Goal: Check status: Check status

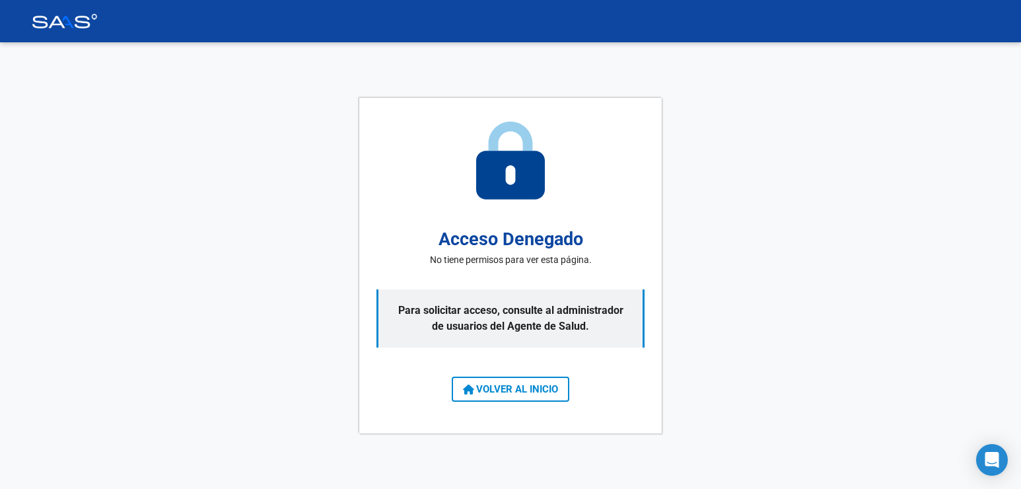
click at [511, 388] on span "VOLVER AL INICIO" at bounding box center [510, 389] width 95 height 12
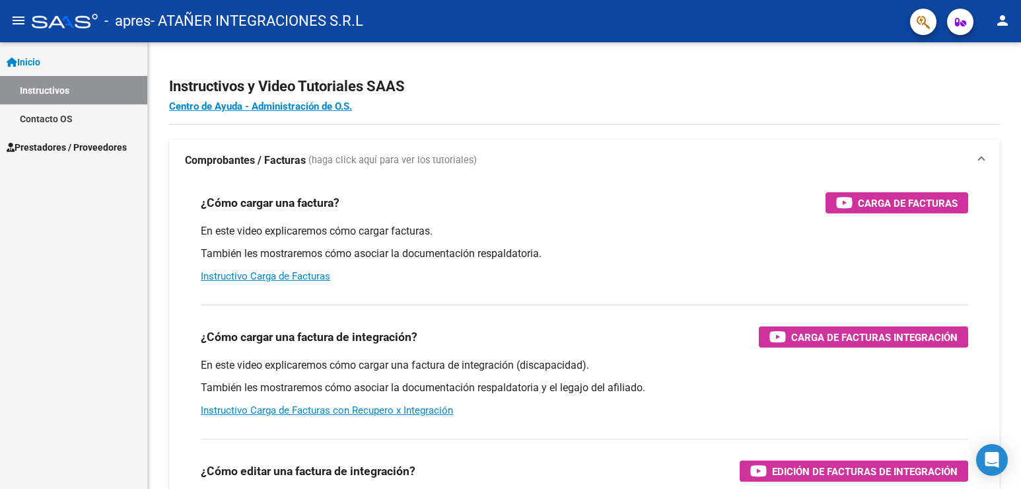
click at [77, 145] on span "Prestadores / Proveedores" at bounding box center [67, 147] width 120 height 15
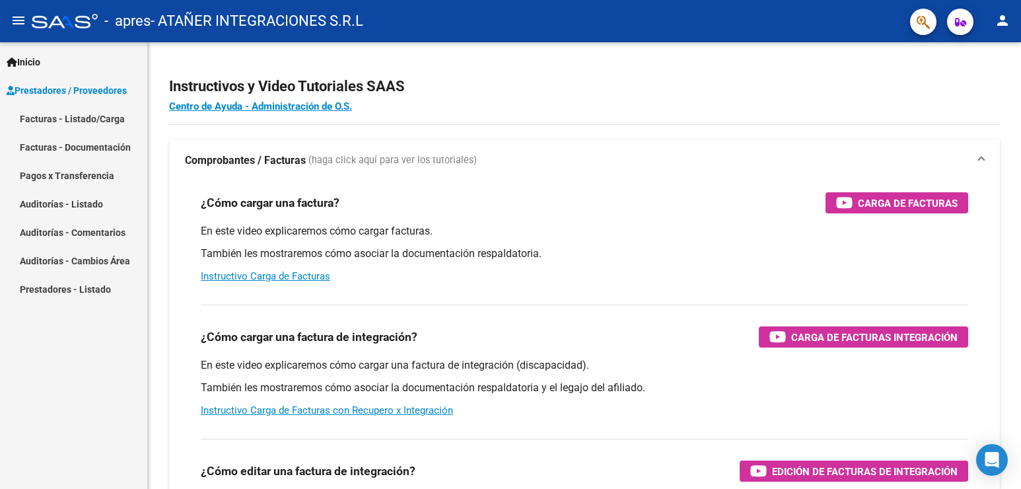
click at [78, 118] on link "Facturas - Listado/Carga" at bounding box center [73, 118] width 147 height 28
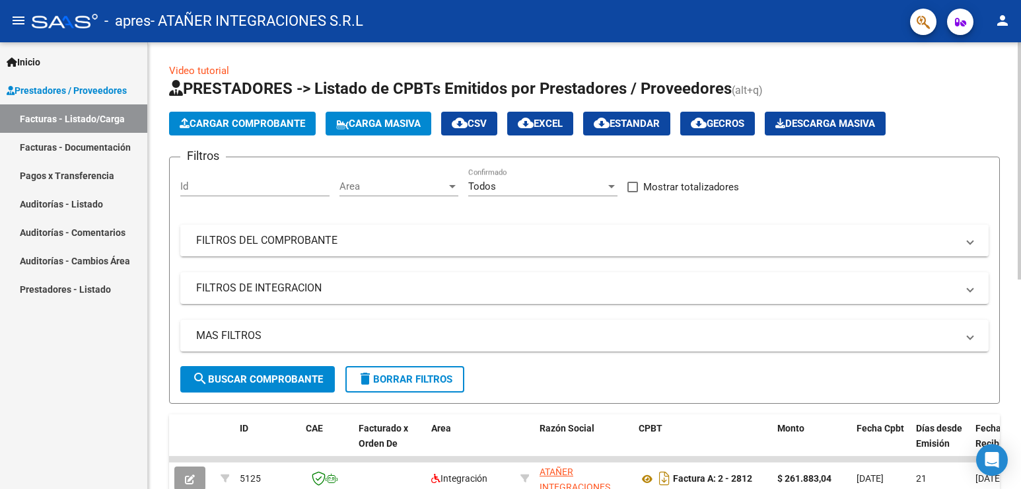
click at [262, 238] on mat-panel-title "FILTROS DEL COMPROBANTE" at bounding box center [576, 240] width 761 height 15
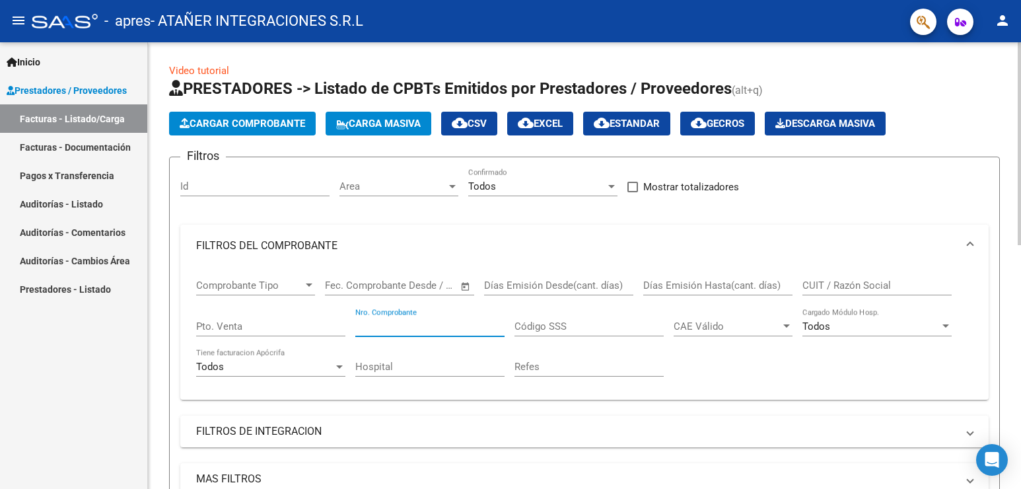
click at [396, 327] on input "Nro. Comprobante" at bounding box center [429, 326] width 149 height 12
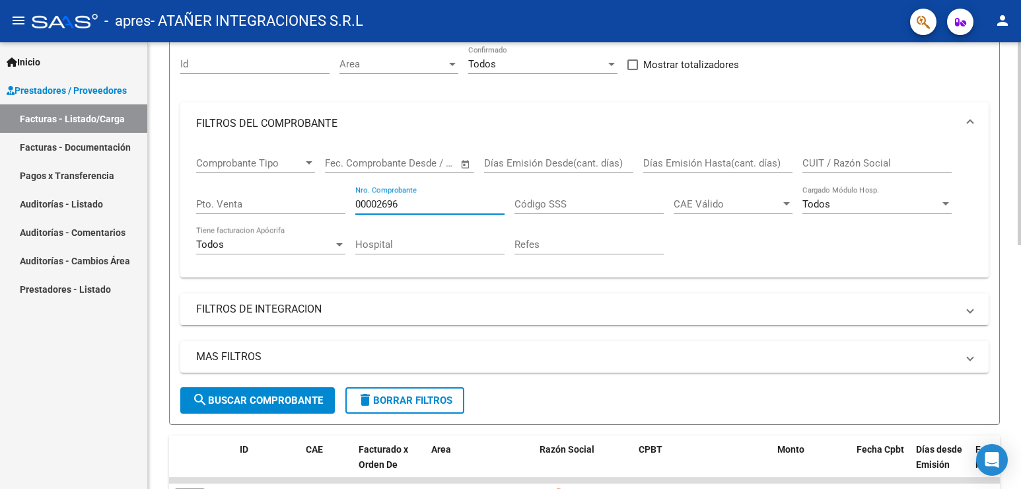
scroll to position [132, 0]
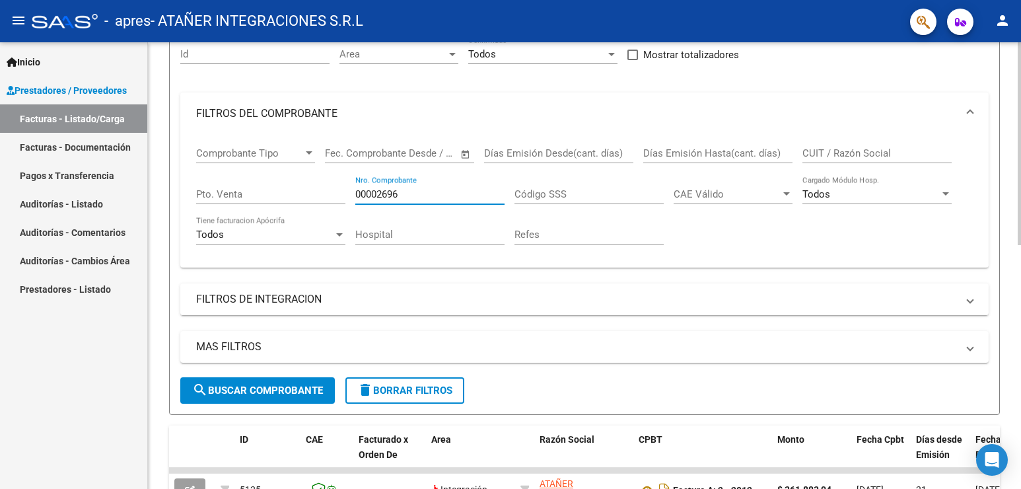
type input "00002696"
click at [292, 390] on span "search Buscar Comprobante" at bounding box center [257, 390] width 131 height 12
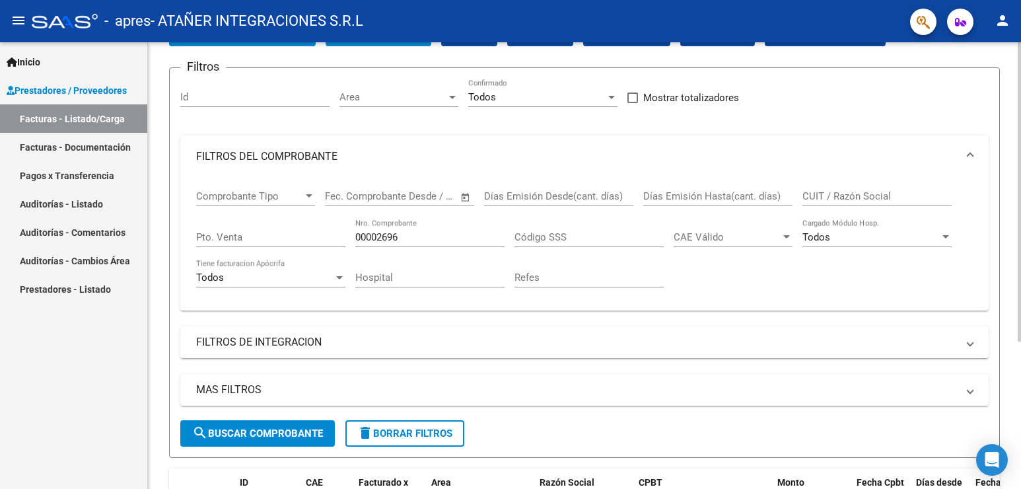
scroll to position [88, 0]
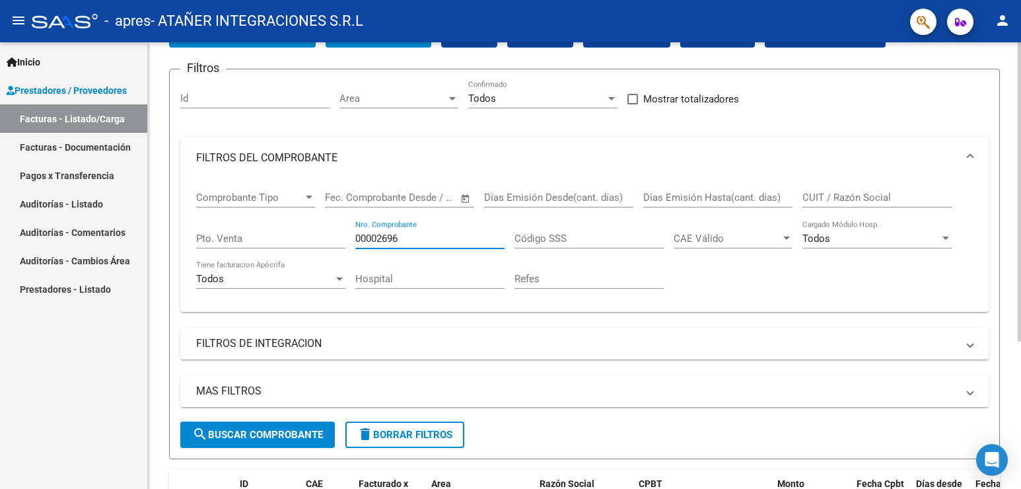
drag, startPoint x: 413, startPoint y: 236, endPoint x: 324, endPoint y: 241, distance: 89.3
click at [324, 241] on div "Comprobante Tipo Comprobante Tipo Fecha inicio – Fecha fin Fec. Comprobante Des…" at bounding box center [584, 240] width 777 height 122
click at [242, 437] on span "search Buscar Comprobante" at bounding box center [257, 435] width 131 height 12
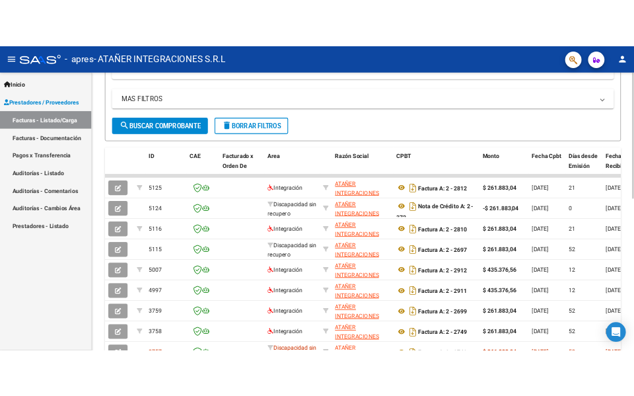
scroll to position [418, 0]
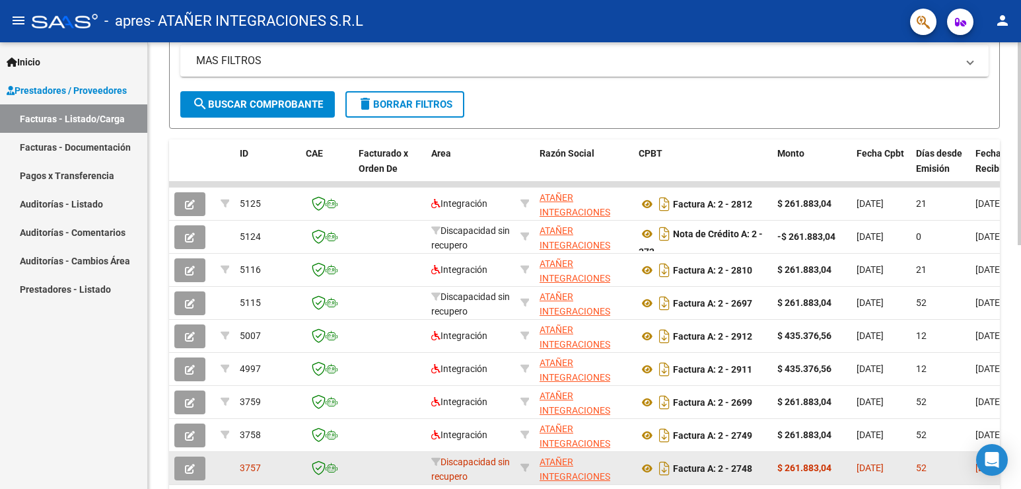
drag, startPoint x: 363, startPoint y: 482, endPoint x: 524, endPoint y: 475, distance: 160.7
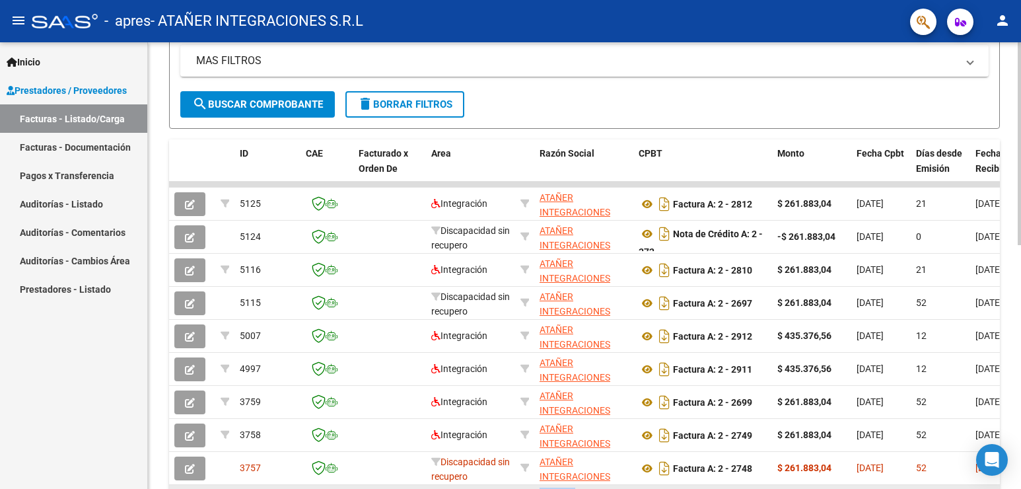
drag, startPoint x: 620, startPoint y: 486, endPoint x: 670, endPoint y: 485, distance: 50.2
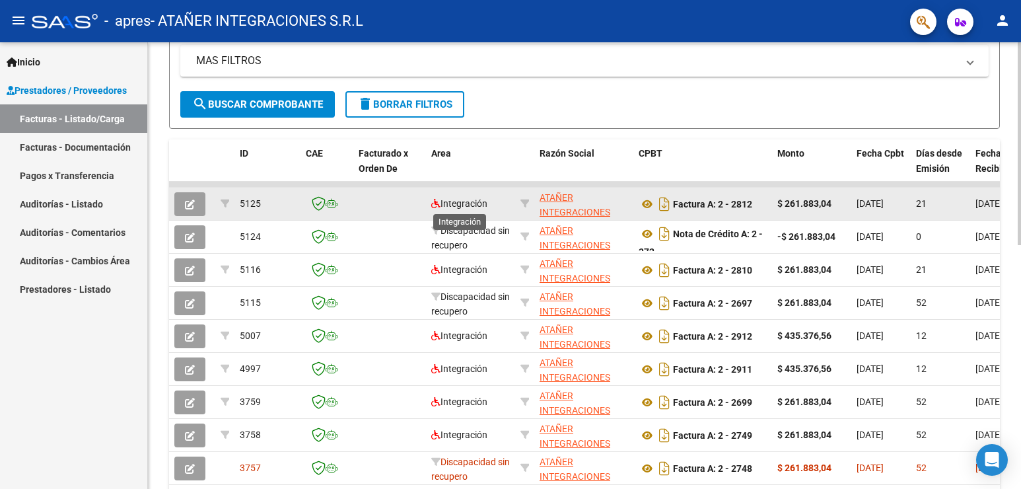
click at [460, 205] on span "Integración" at bounding box center [459, 203] width 56 height 11
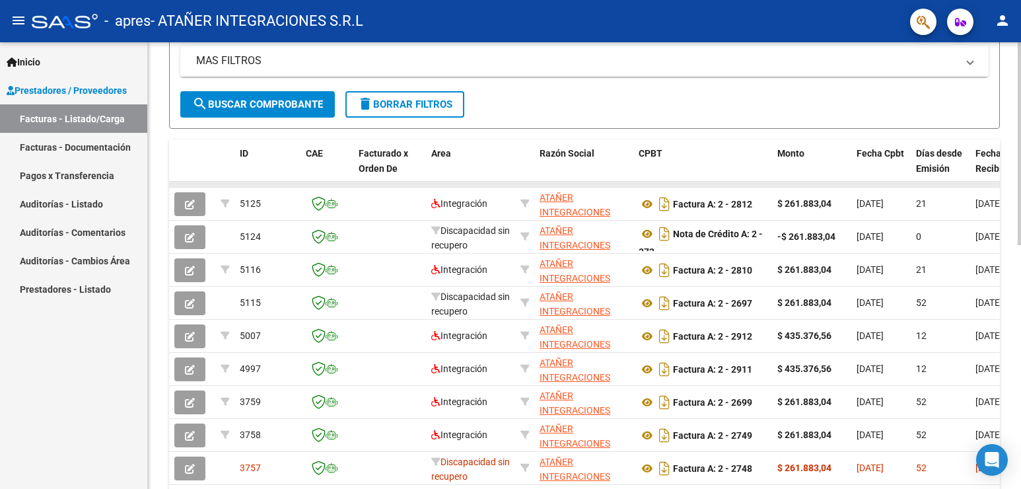
drag, startPoint x: 904, startPoint y: 182, endPoint x: 955, endPoint y: 182, distance: 51.5
drag, startPoint x: 768, startPoint y: 160, endPoint x: 819, endPoint y: 155, distance: 51.1
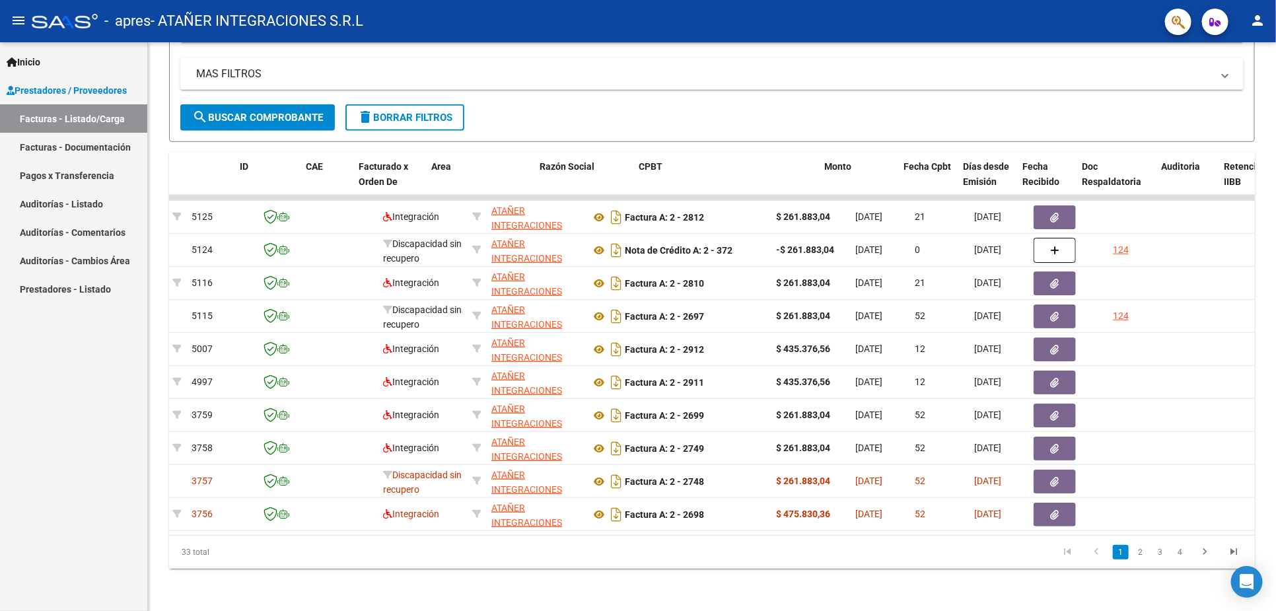
scroll to position [0, 0]
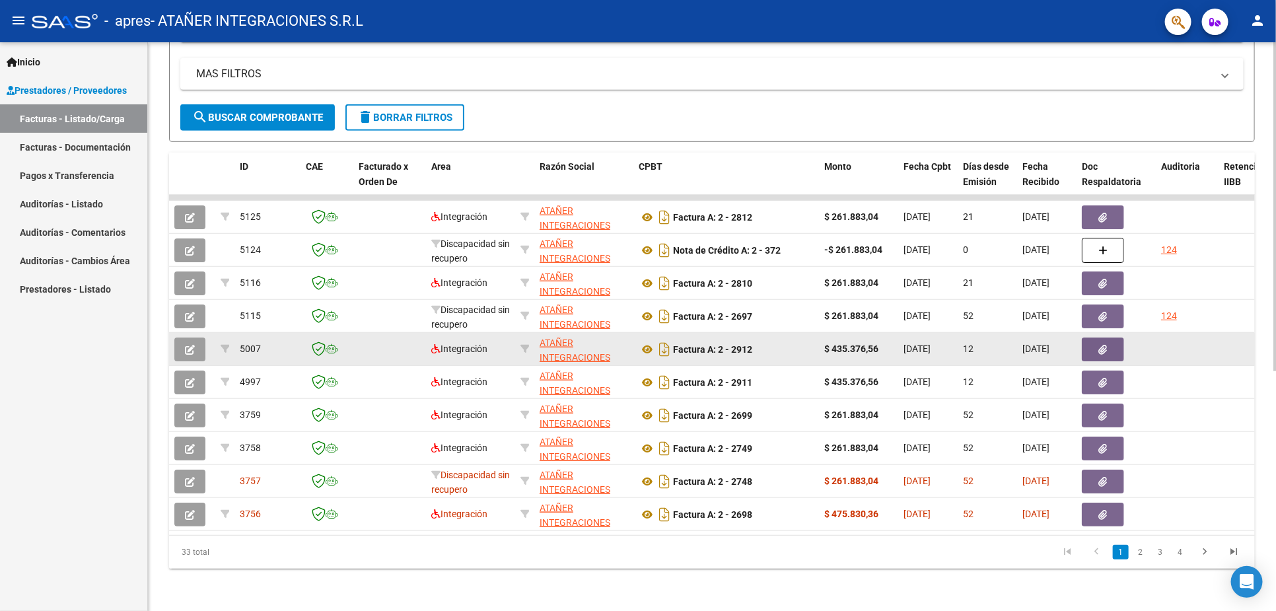
drag, startPoint x: 804, startPoint y: 332, endPoint x: 239, endPoint y: 341, distance: 564.9
